Goal: Task Accomplishment & Management: Use online tool/utility

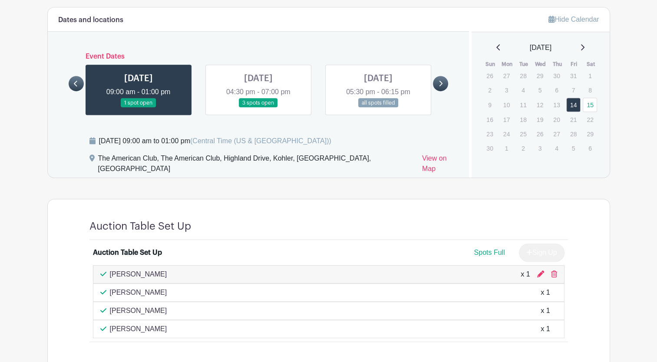
scroll to position [494, 0]
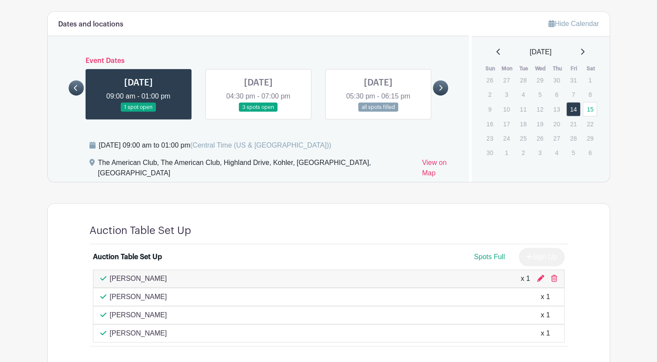
click at [441, 86] on icon at bounding box center [441, 88] width 4 height 7
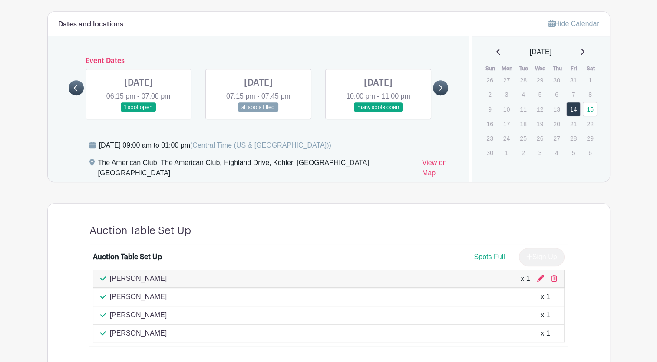
click at [441, 86] on icon at bounding box center [441, 88] width 4 height 7
click at [378, 112] on link at bounding box center [378, 112] width 0 height 0
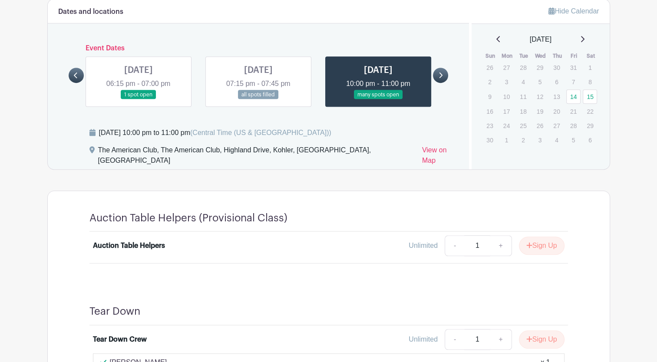
scroll to position [504, 0]
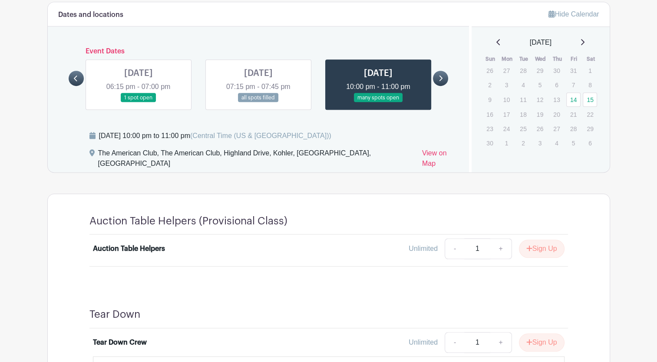
click at [139, 102] on link at bounding box center [139, 102] width 0 height 0
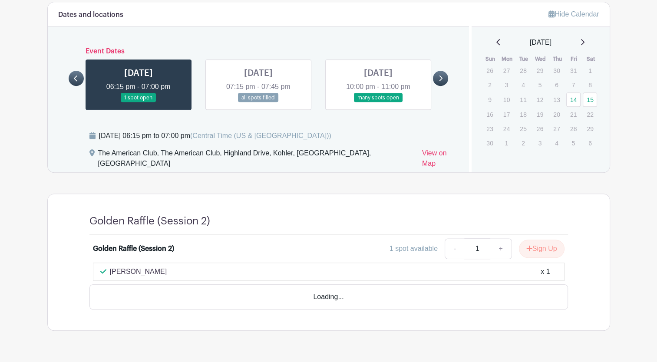
scroll to position [490, 0]
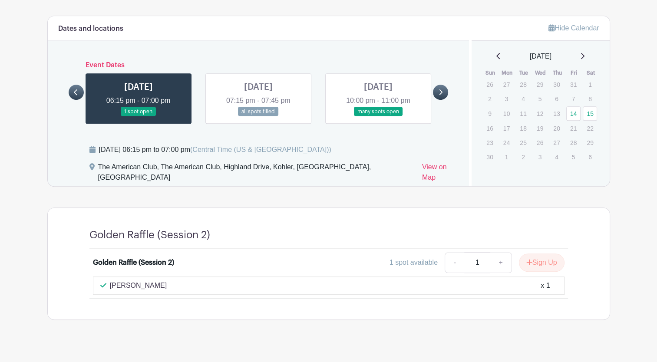
click at [71, 91] on link at bounding box center [76, 92] width 15 height 15
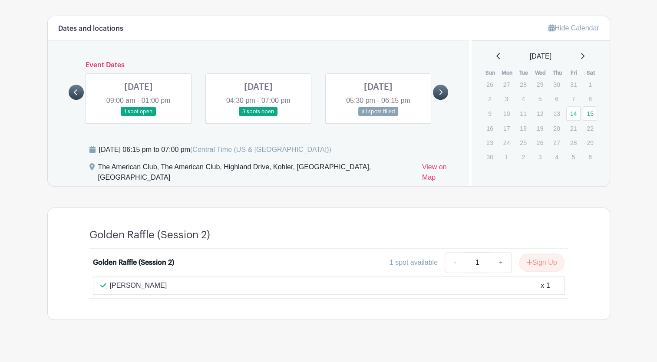
click at [258, 116] on link at bounding box center [258, 116] width 0 height 0
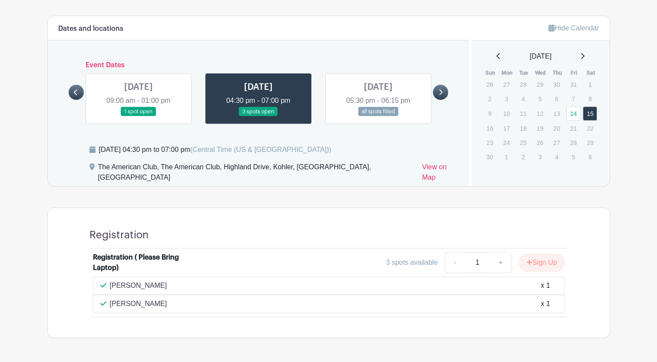
scroll to position [508, 0]
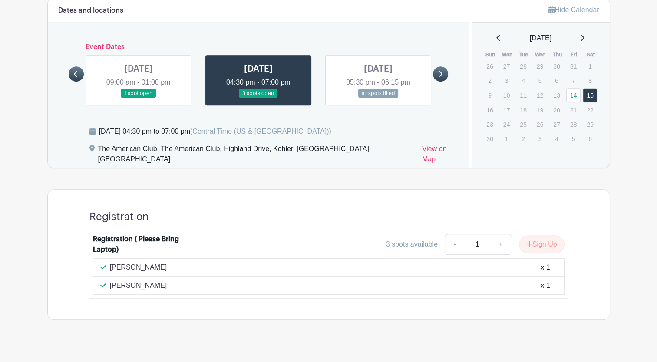
click at [139, 98] on link at bounding box center [139, 98] width 0 height 0
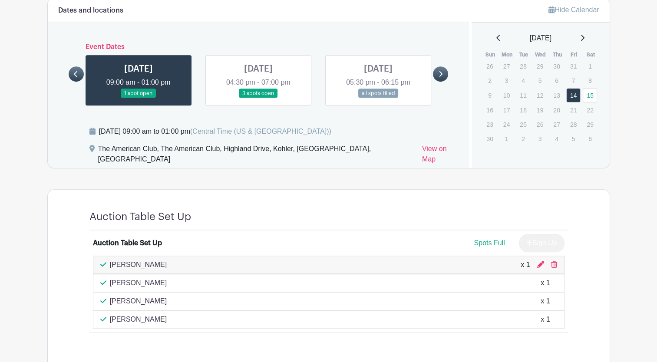
click at [442, 74] on icon at bounding box center [441, 74] width 4 height 7
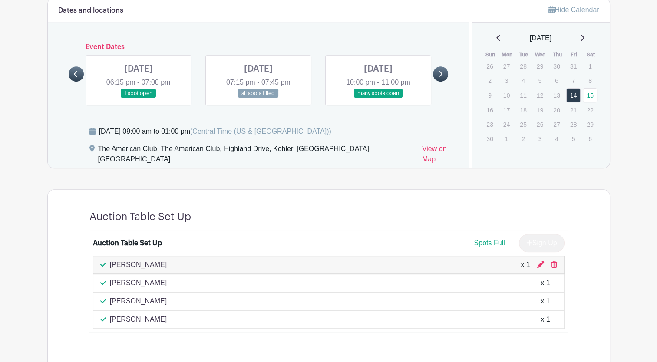
click at [442, 74] on icon at bounding box center [441, 74] width 4 height 7
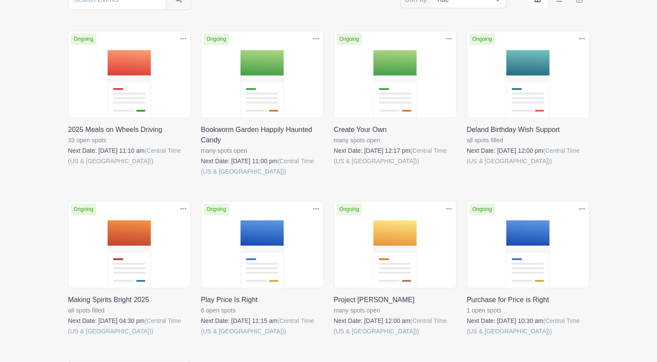
scroll to position [190, 0]
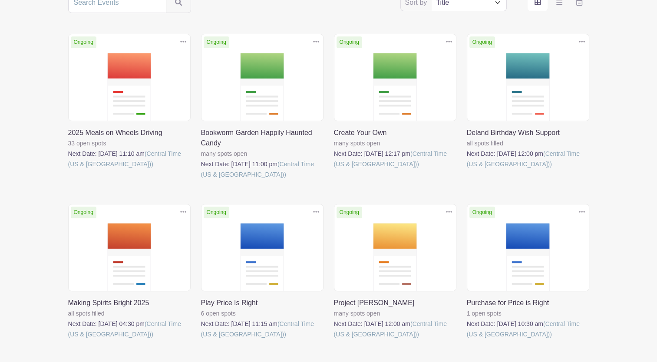
click at [68, 340] on link at bounding box center [68, 340] width 0 height 0
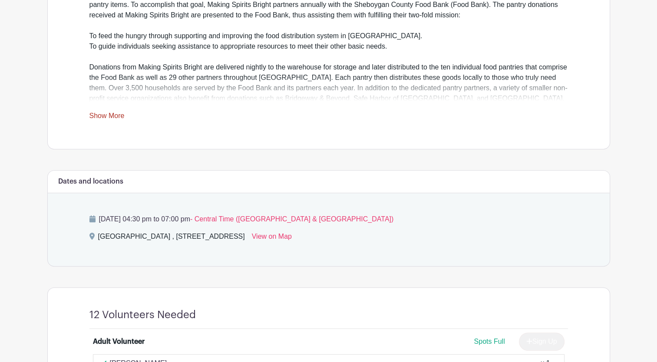
scroll to position [293, 0]
